Goal: Information Seeking & Learning: Learn about a topic

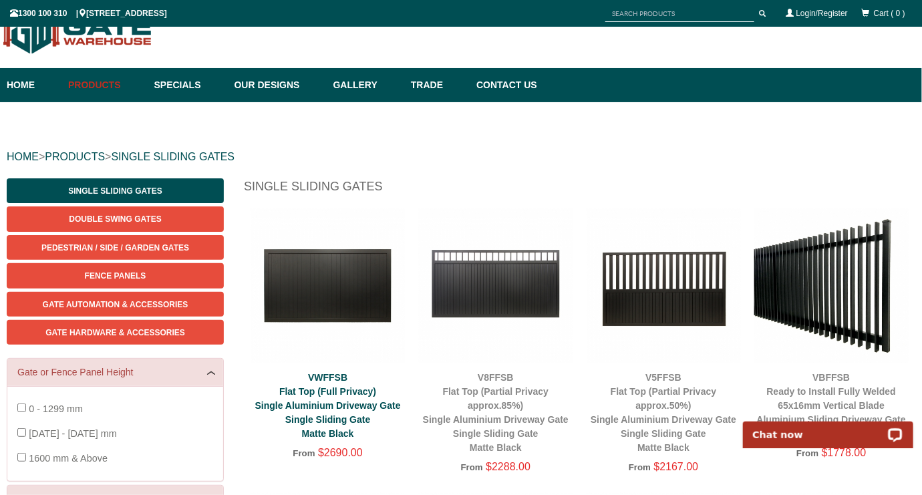
click at [352, 388] on link "VWFFSB Flat Top (Full Privacy) Single Aluminium Driveway Gate Single Sliding Ga…" at bounding box center [328, 405] width 146 height 67
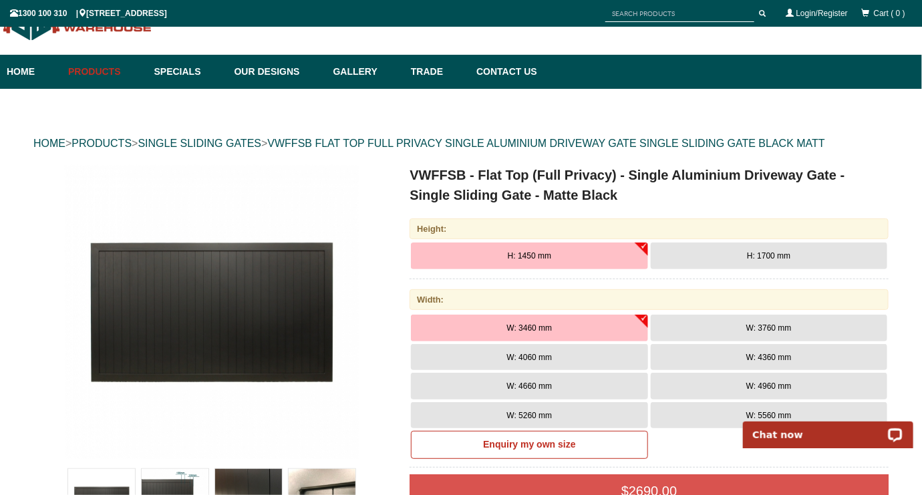
scroll to position [40, 0]
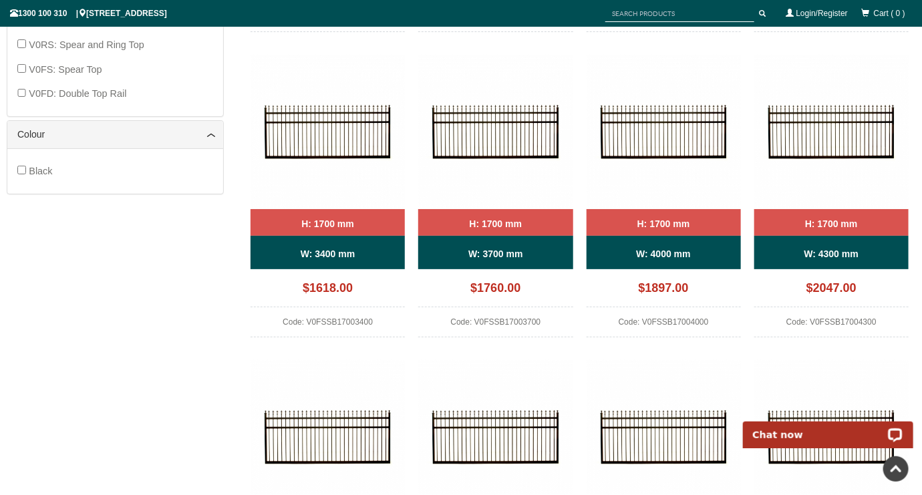
scroll to position [795, 0]
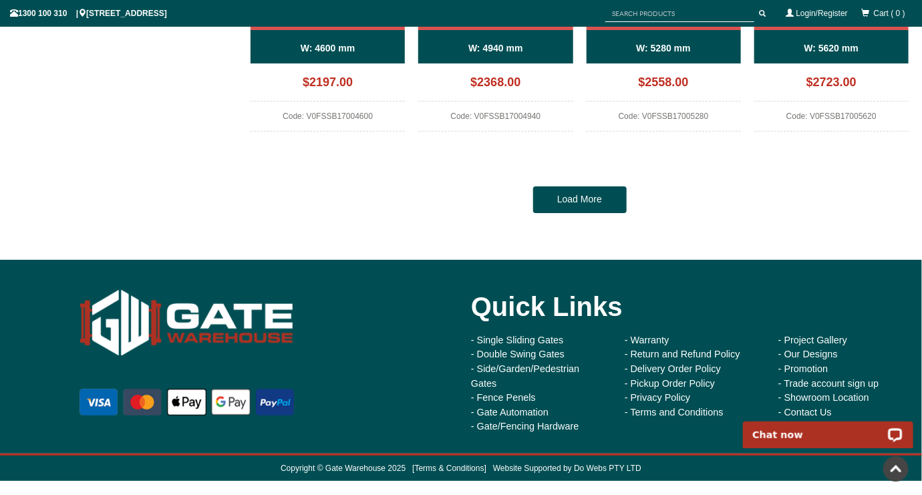
drag, startPoint x: 590, startPoint y: 197, endPoint x: 570, endPoint y: 206, distance: 21.5
click at [590, 197] on link "Load More" at bounding box center [580, 199] width 94 height 27
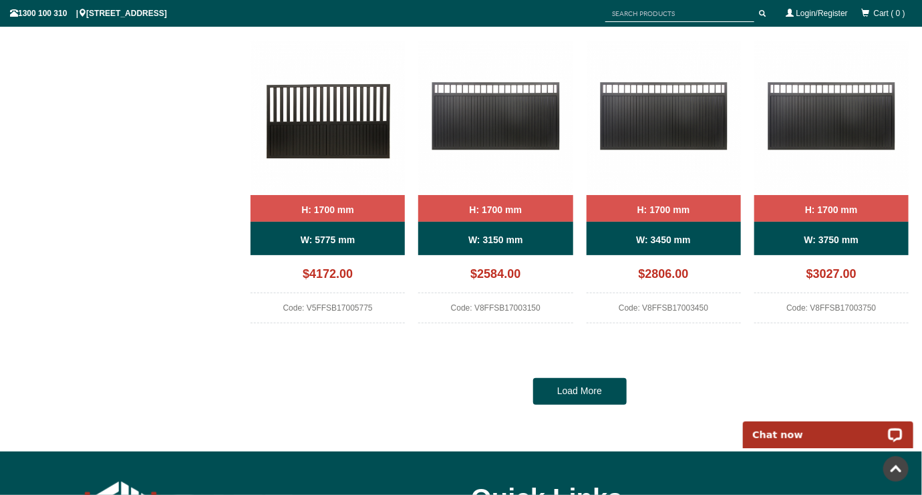
scroll to position [2387, 0]
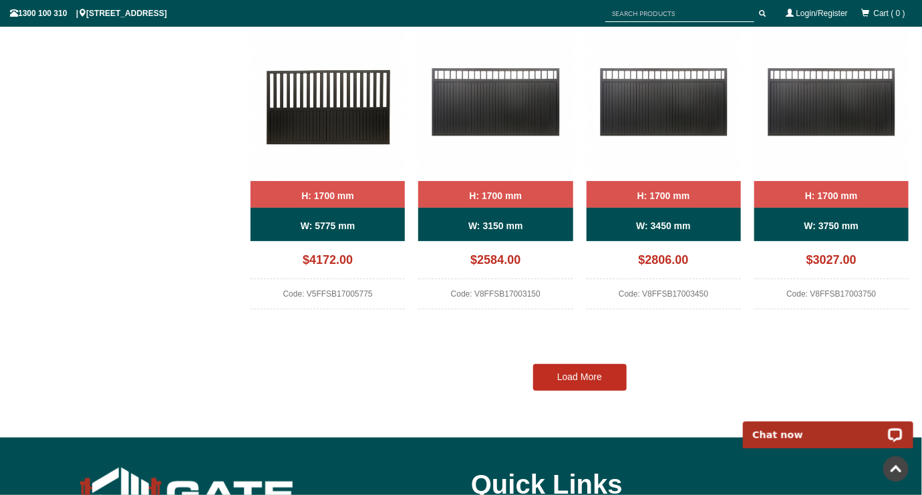
click at [565, 371] on link "Load More" at bounding box center [580, 377] width 94 height 27
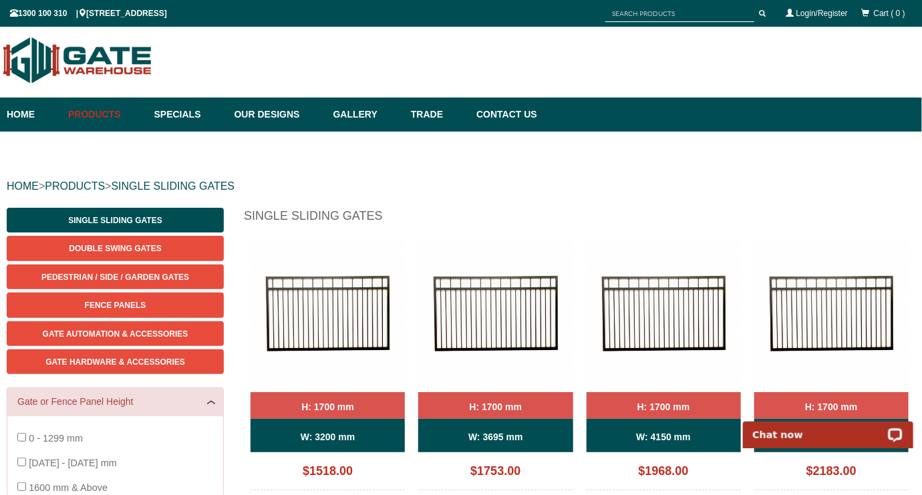
scroll to position [1, 0]
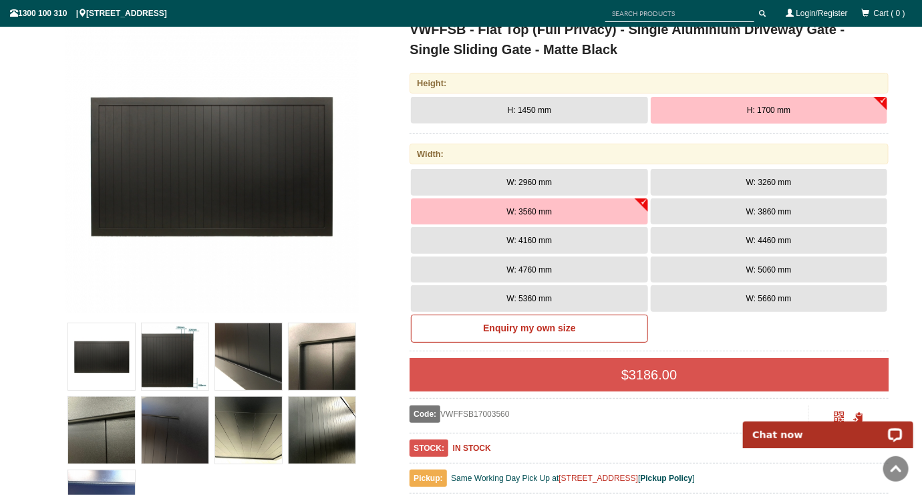
scroll to position [167, 0]
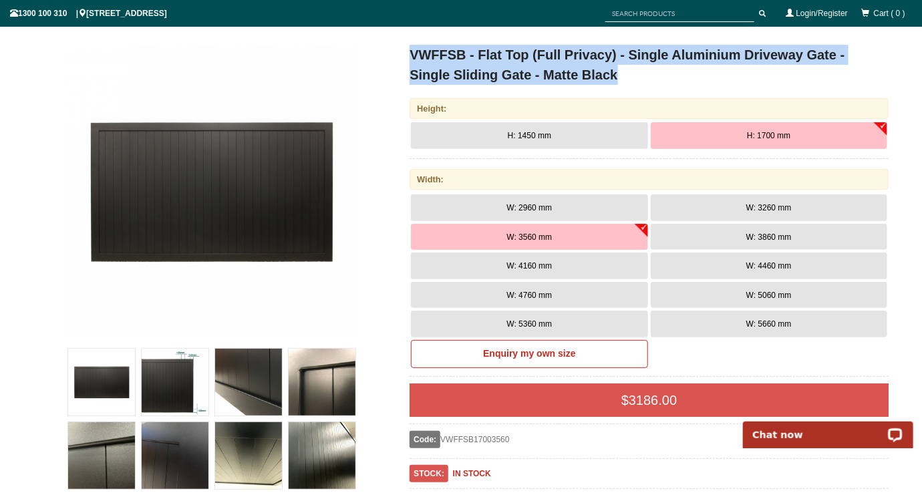
drag, startPoint x: 410, startPoint y: 54, endPoint x: 638, endPoint y: 74, distance: 228.7
click at [638, 74] on h1 "VWFFSB - Flat Top (Full Privacy) - Single Aluminium Driveway Gate - Single Slid…" at bounding box center [649, 65] width 479 height 40
copy h1 "VWFFSB - Flat Top (Full Privacy) - Single Aluminium Driveway Gate - Single Slid…"
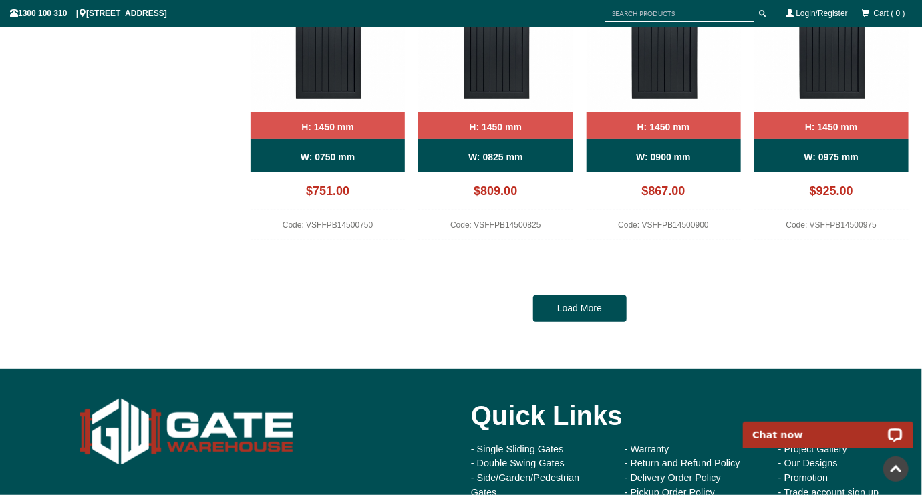
scroll to position [1213, 0]
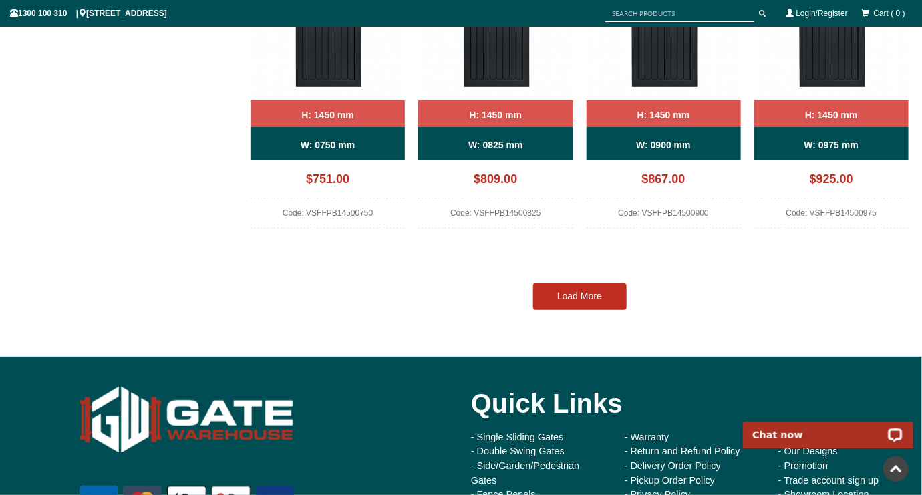
click at [557, 302] on link "Load More" at bounding box center [580, 296] width 94 height 27
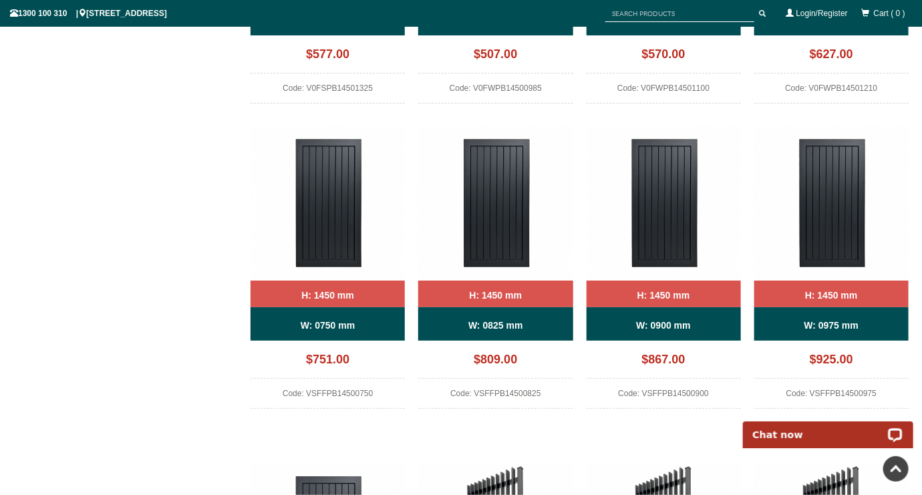
scroll to position [1085, 0]
